Goal: Task Accomplishment & Management: Use online tool/utility

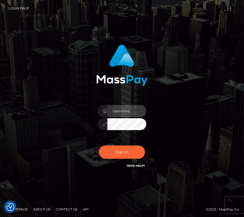
click at [120, 110] on input "text" at bounding box center [126, 111] width 39 height 12
type input "kateo"
click at [113, 109] on input "text" at bounding box center [126, 111] width 39 height 12
type input "kateo"
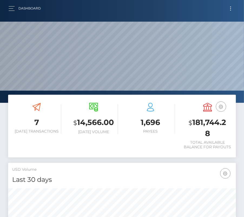
scroll to position [96, 110]
click at [228, 10] on button "Toggle navigation" at bounding box center [231, 8] width 10 height 7
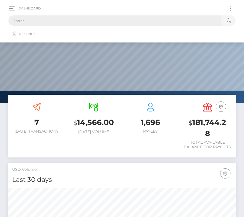
click at [67, 19] on input "text" at bounding box center [114, 20] width 213 height 10
paste input "134325"
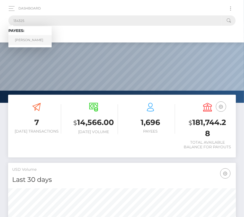
type input "134325"
click at [30, 40] on link "Cheng Keat Tan" at bounding box center [29, 40] width 43 height 10
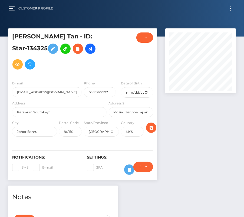
scroll to position [65, 71]
click at [87, 50] on icon at bounding box center [90, 48] width 6 height 7
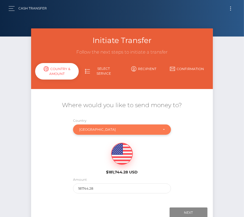
click at [95, 131] on div "Malaysia" at bounding box center [118, 129] width 79 height 4
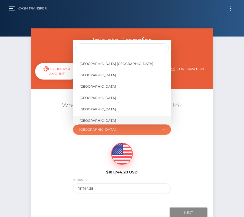
scroll to position [2606, 0]
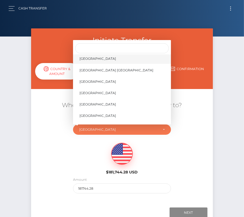
click at [100, 60] on span "United States" at bounding box center [98, 58] width 37 height 5
select select "USA"
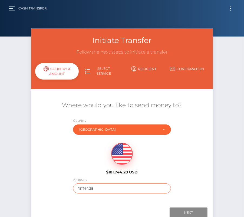
click at [94, 189] on input "181744.28" at bounding box center [122, 189] width 98 height 10
type input "1700"
click at [181, 178] on div "Where would you like to send money to? Country Abkhazia Afghanistan Albania Alg…" at bounding box center [122, 148] width 182 height 98
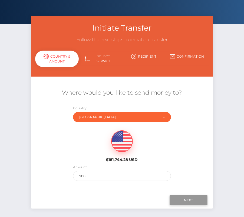
scroll to position [20, 0]
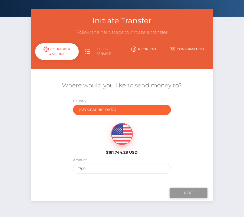
click at [188, 193] on input "Next" at bounding box center [189, 193] width 38 height 10
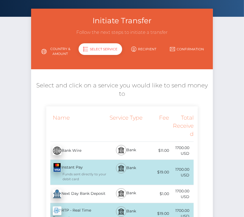
click at [85, 186] on div "Next Day Bank Deposit - USD" at bounding box center [76, 193] width 61 height 15
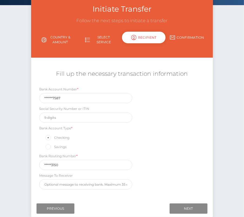
scroll to position [32, 0]
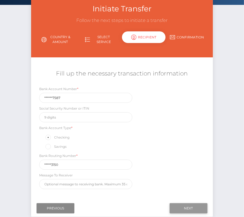
click at [185, 207] on input "Next" at bounding box center [189, 208] width 38 height 10
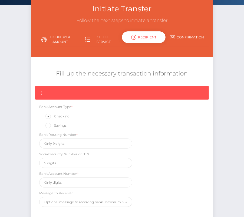
scroll to position [79, 0]
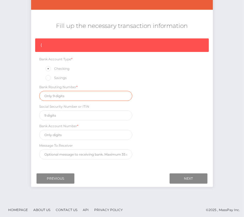
click at [55, 95] on input "text" at bounding box center [85, 96] width 93 height 10
paste input "026073150"
type input "026073150"
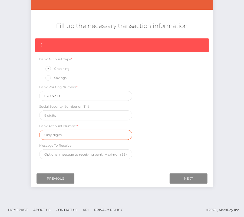
click at [71, 135] on input "text" at bounding box center [85, 135] width 93 height 10
paste input "8313227587"
type input "8313227587"
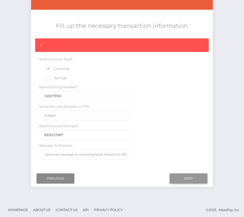
click at [194, 176] on input "Next" at bounding box center [189, 179] width 38 height 10
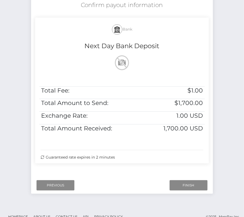
scroll to position [103, 0]
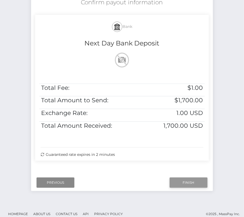
click at [186, 185] on input "Finish" at bounding box center [189, 183] width 38 height 10
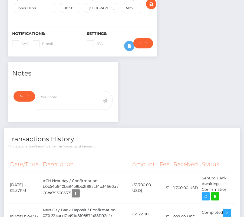
scroll to position [125, 0]
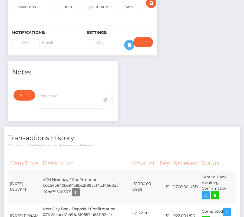
drag, startPoint x: 11, startPoint y: 179, endPoint x: 229, endPoint y: 185, distance: 218.0
click at [229, 185] on tr "[DATE] 02:37PM ACH Next day / Confirmation: b0b54b640ba94e8bb2f88ac14b34660a / …" at bounding box center [122, 187] width 228 height 32
copy tr "[DATE] 02:37PM ACH Next day / Confirmation: b0b54b640ba94e8bb2f88ac14b34660a / …"
click at [146, 184] on td "($1,700.00 USD)" at bounding box center [143, 187] width 27 height 32
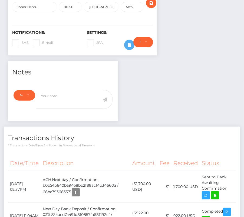
copy td "1,700.00"
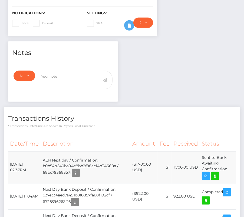
scroll to position [148, 0]
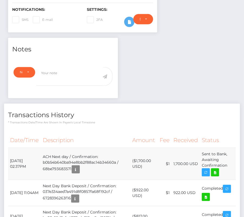
drag, startPoint x: 9, startPoint y: 156, endPoint x: 232, endPoint y: 163, distance: 223.7
click at [232, 163] on tr "[DATE] 02:37PM ACH Next day / Confirmation: b0b54b640ba94e8bb2f88ac14b34660a / …" at bounding box center [122, 164] width 228 height 32
copy tr "[DATE] 02:37PM ACH Next day / Confirmation: b0b54b640ba94e8bb2f88ac14b34660a / …"
click at [219, 172] on link at bounding box center [215, 172] width 8 height 8
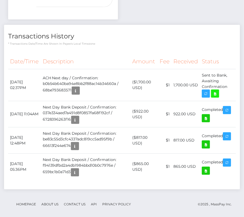
scroll to position [0, 0]
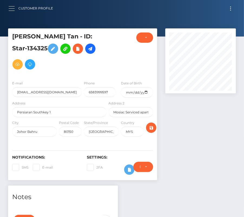
click at [14, 6] on button "button" at bounding box center [13, 8] width 10 height 7
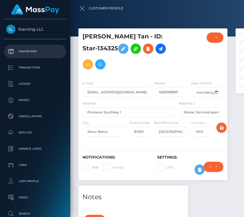
click at [26, 54] on p "Dashboard" at bounding box center [35, 51] width 58 height 8
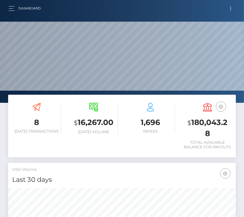
scroll to position [96, 110]
